Goal: Task Accomplishment & Management: Use online tool/utility

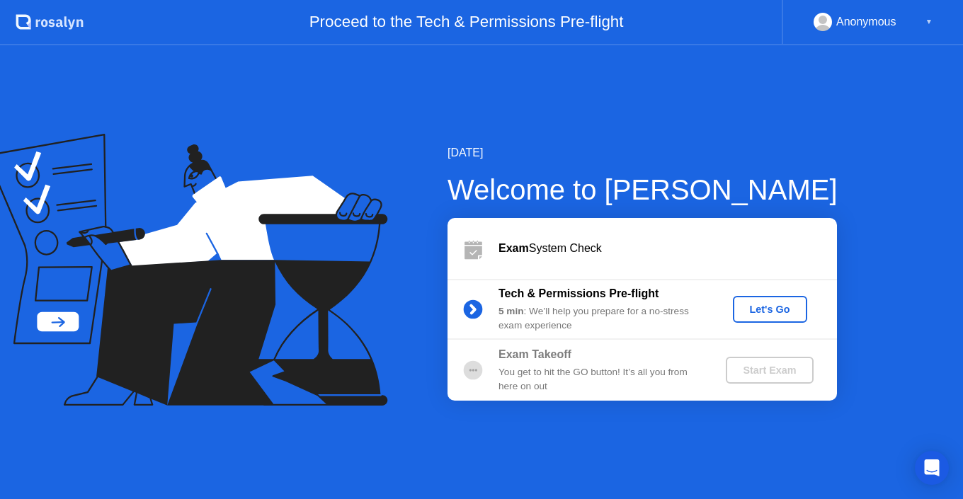
click at [812, 305] on div "Let's Go" at bounding box center [770, 309] width 135 height 27
click at [782, 315] on div "Let's Go" at bounding box center [770, 309] width 63 height 11
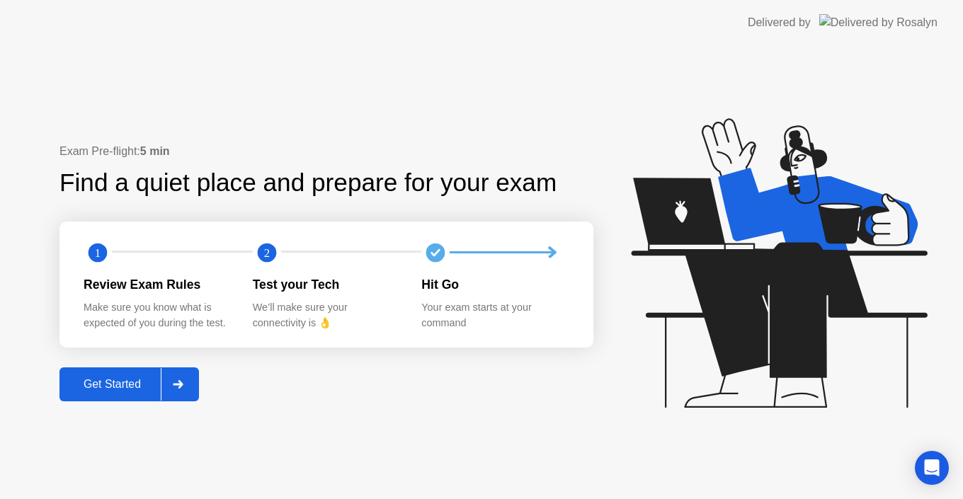
click at [120, 374] on button "Get Started" at bounding box center [129, 385] width 140 height 34
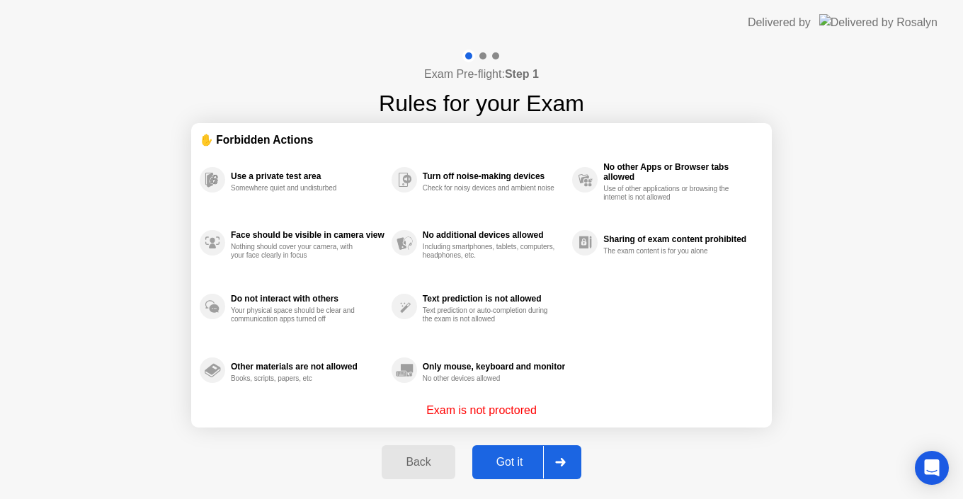
click at [514, 456] on div "Got it" at bounding box center [510, 462] width 67 height 13
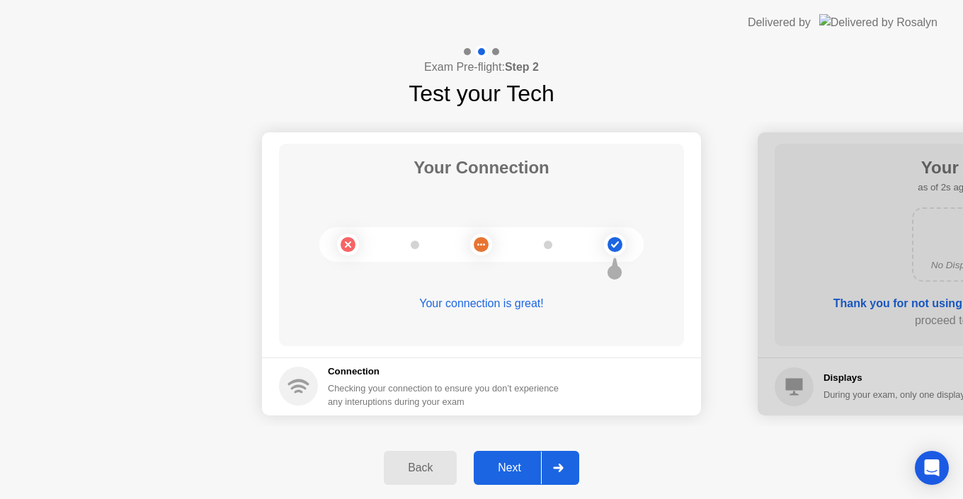
click at [514, 455] on button "Next" at bounding box center [527, 468] width 106 height 34
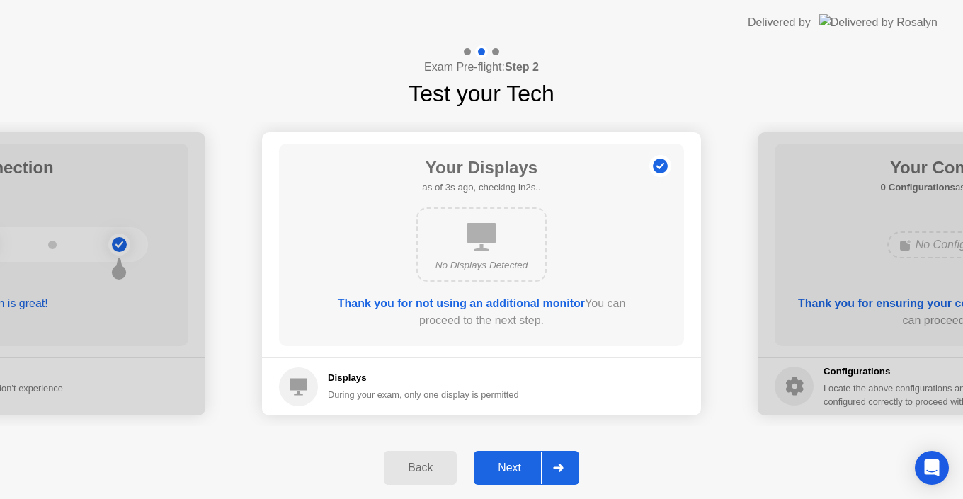
click at [514, 455] on button "Next" at bounding box center [527, 468] width 106 height 34
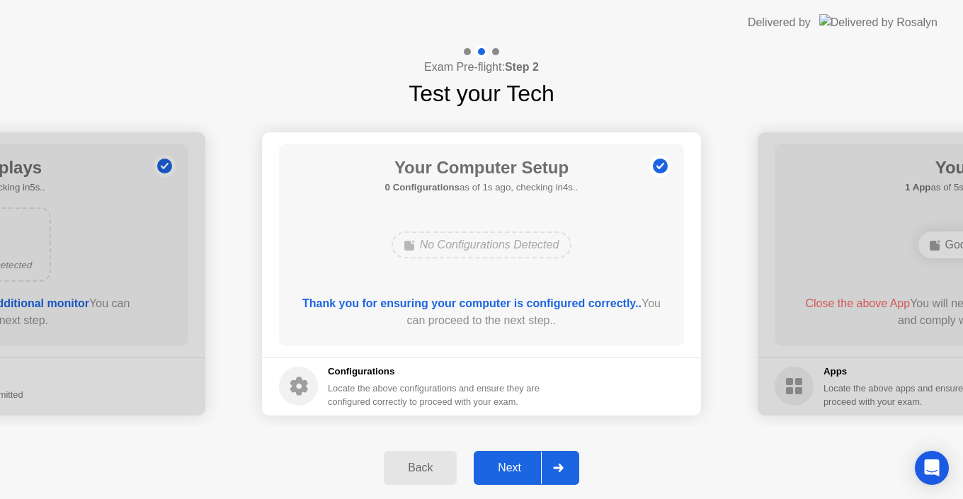
click at [526, 467] on div "Next" at bounding box center [509, 468] width 63 height 13
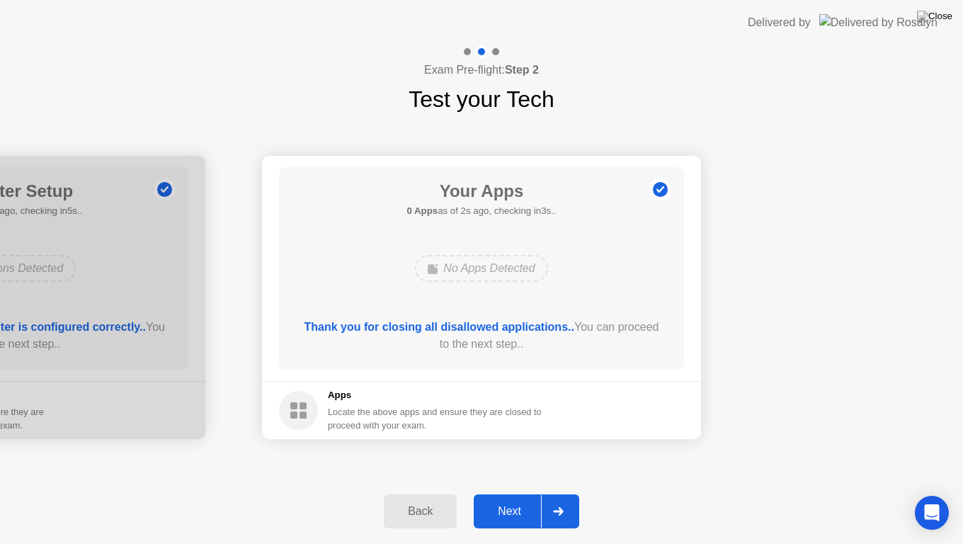
click at [499, 499] on div "Next" at bounding box center [509, 511] width 63 height 13
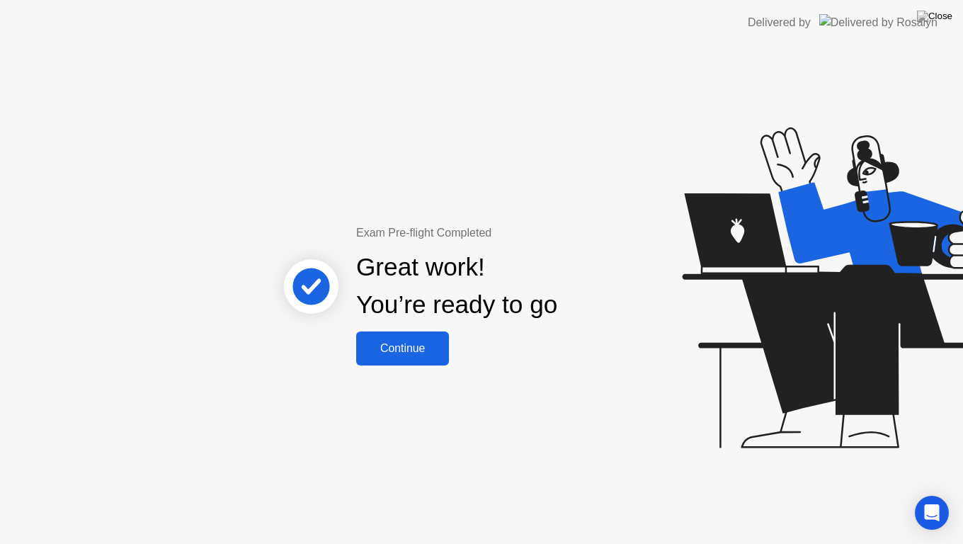
click at [375, 333] on button "Continue" at bounding box center [402, 348] width 93 height 34
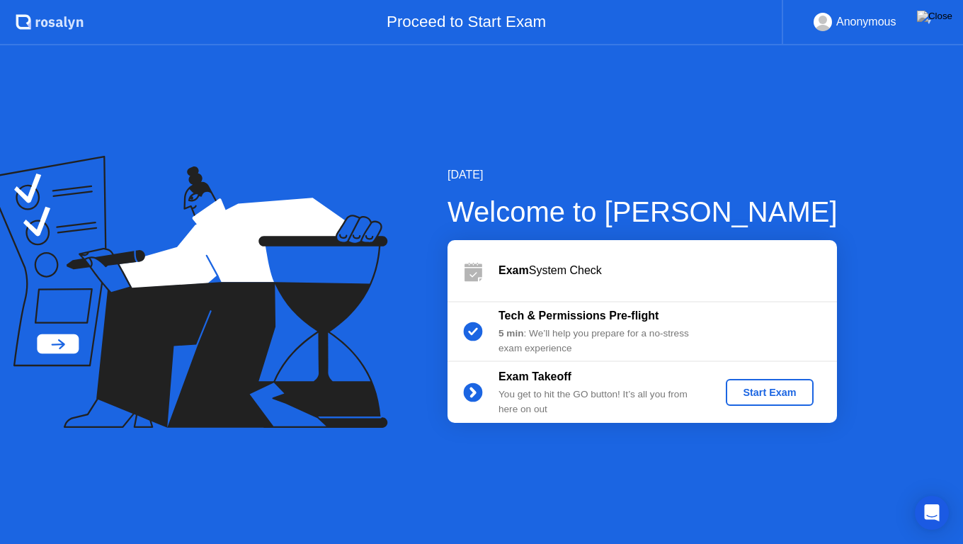
click at [788, 382] on button "Start Exam" at bounding box center [769, 392] width 87 height 27
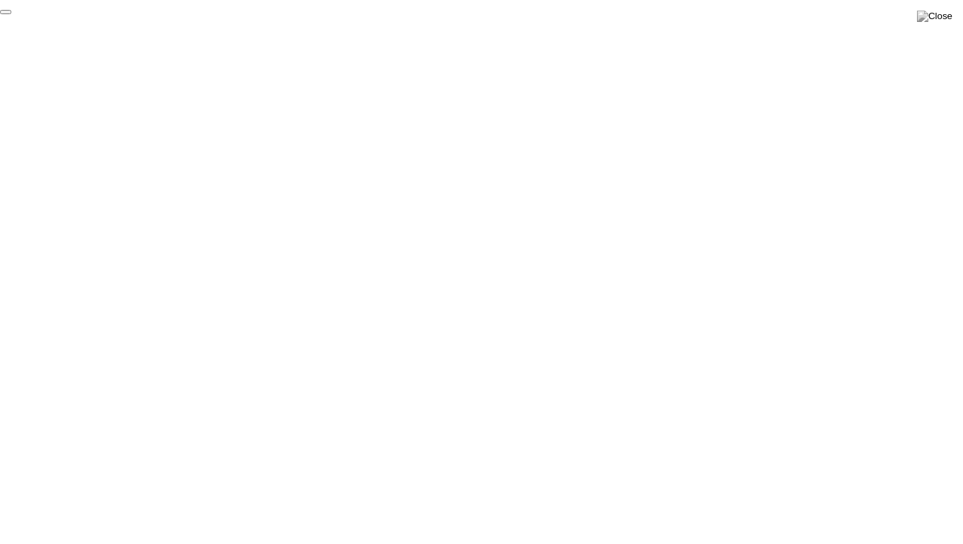
click div "End Proctoring Session"
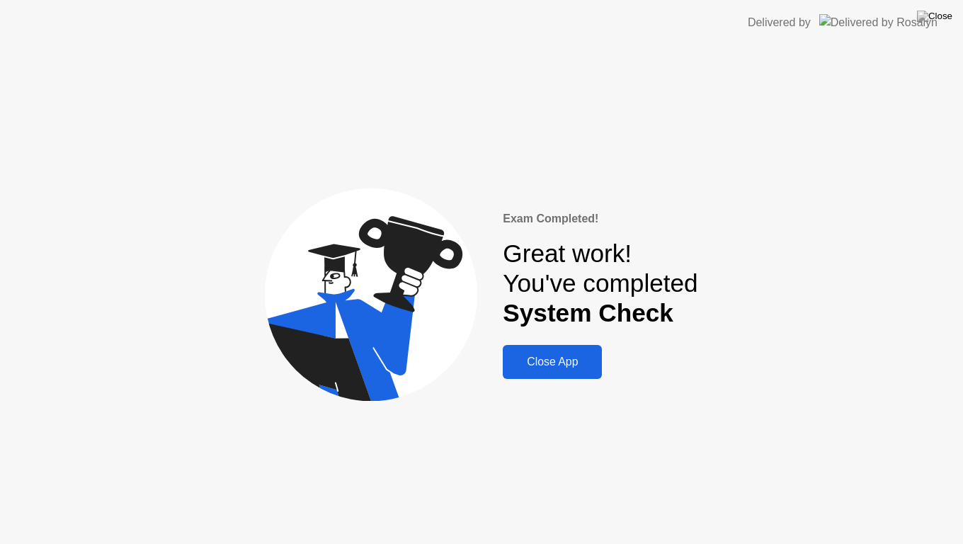
click at [552, 352] on button "Close App" at bounding box center [552, 362] width 99 height 34
